Goal: Information Seeking & Learning: Learn about a topic

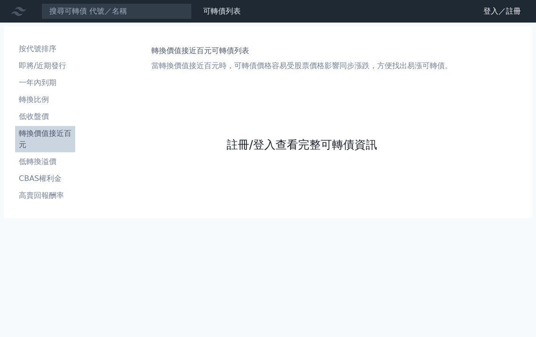
click at [289, 142] on link "註冊/登入查看完整可轉債資訊" at bounding box center [302, 144] width 150 height 15
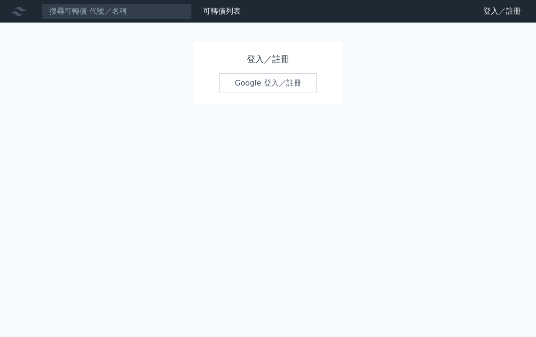
click at [295, 76] on link "Google 登入／註冊" at bounding box center [268, 83] width 98 height 20
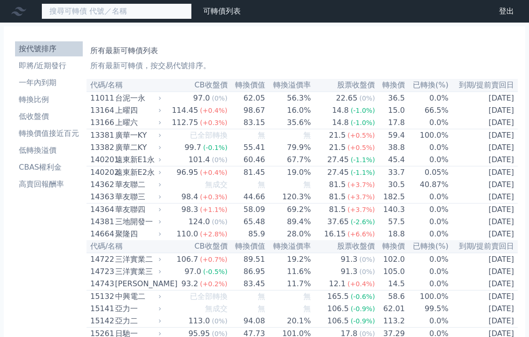
click at [116, 13] on input at bounding box center [116, 11] width 150 height 16
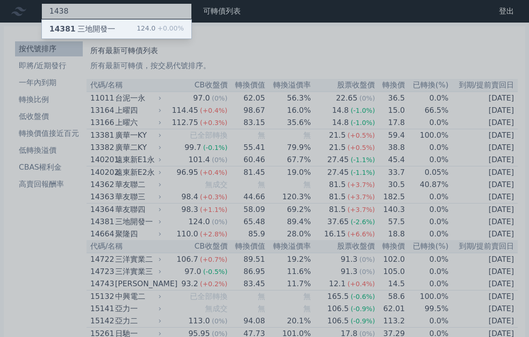
type input "1438"
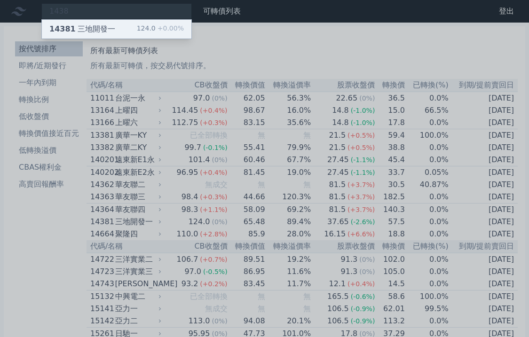
click at [128, 24] on div "14381 三地開發一 124.0 +0.00%" at bounding box center [117, 29] width 150 height 19
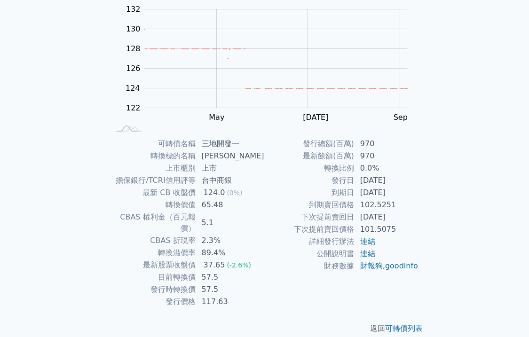
scroll to position [98, 0]
